Goal: Find specific fact: Find specific fact

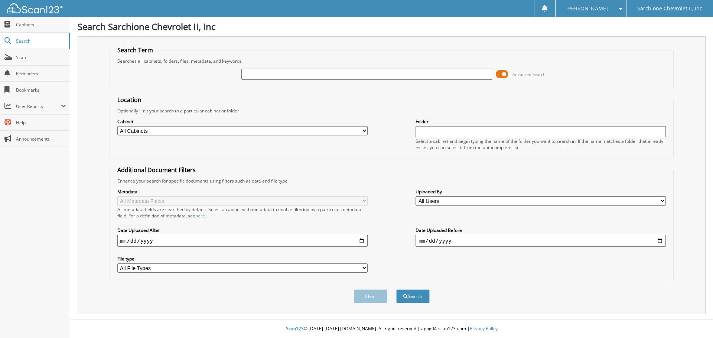
click at [426, 76] on input "text" at bounding box center [367, 74] width 250 height 11
click at [460, 72] on input "text" at bounding box center [367, 74] width 250 height 11
type input "95345"
click at [396, 290] on button "Search" at bounding box center [412, 297] width 33 height 14
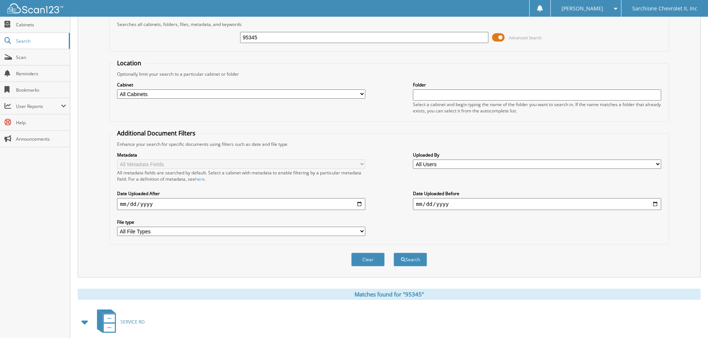
scroll to position [118, 0]
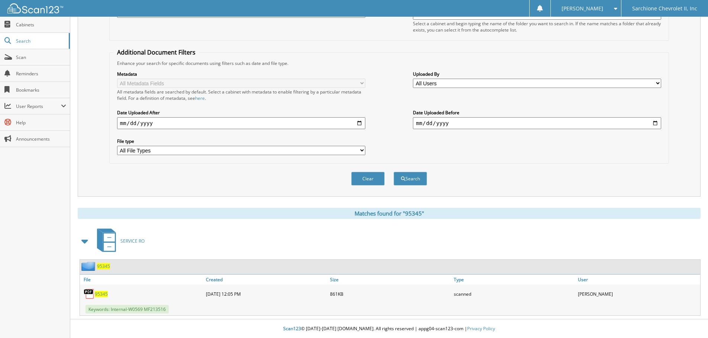
click at [103, 294] on span "95345" at bounding box center [101, 294] width 13 height 6
